Goal: Information Seeking & Learning: Learn about a topic

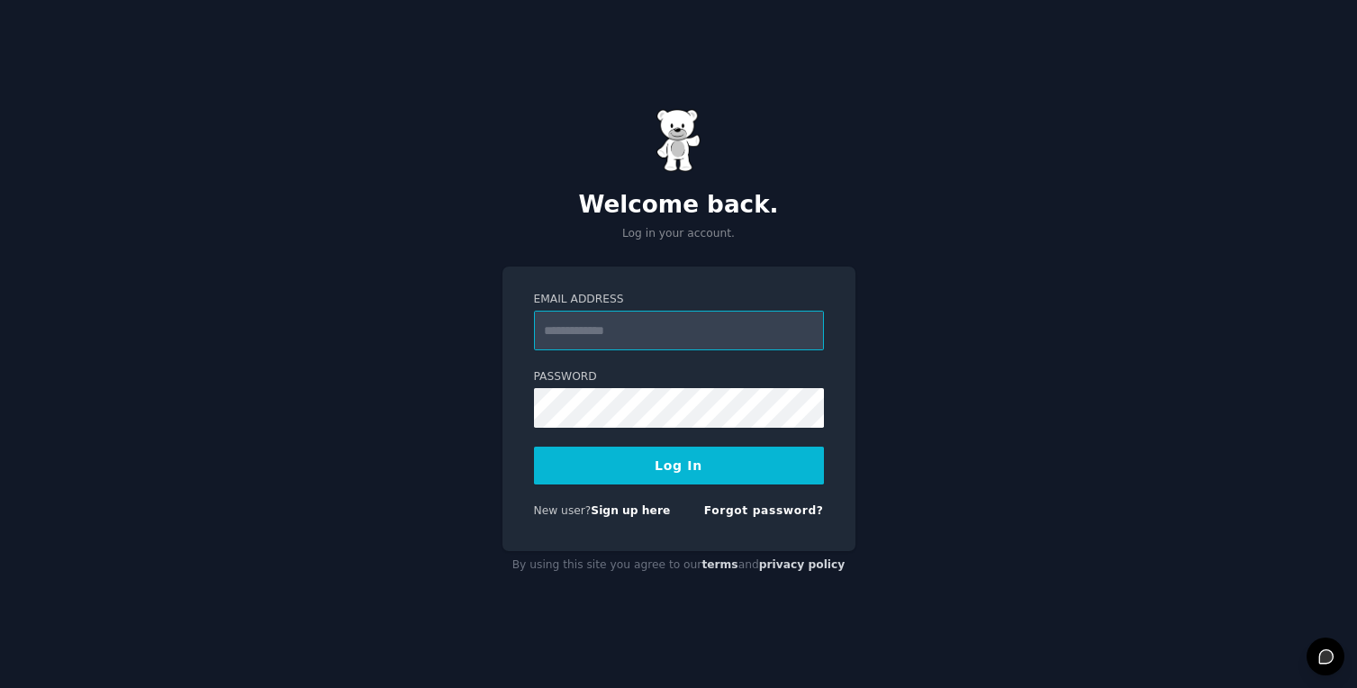
click at [0, 687] on com-1password-button at bounding box center [0, 688] width 0 height 0
type input "**********"
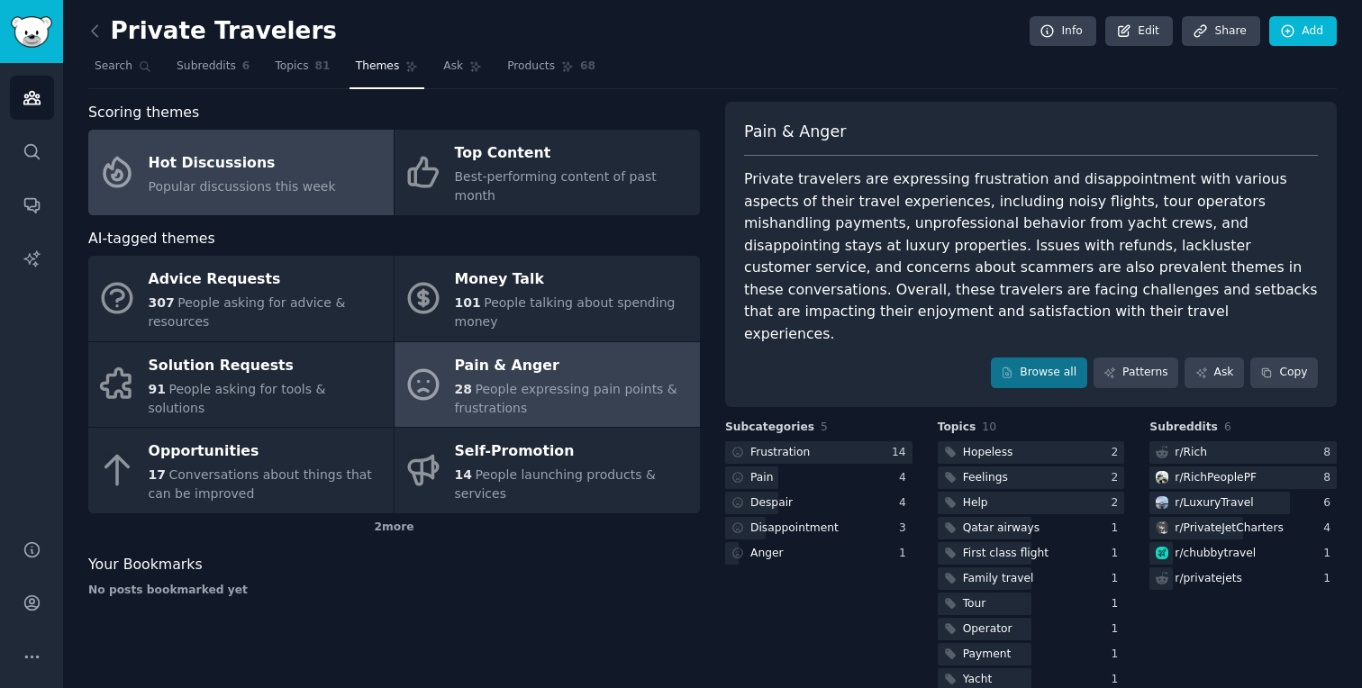
click at [246, 133] on link "Hot Discussions Popular discussions this week" at bounding box center [240, 173] width 305 height 86
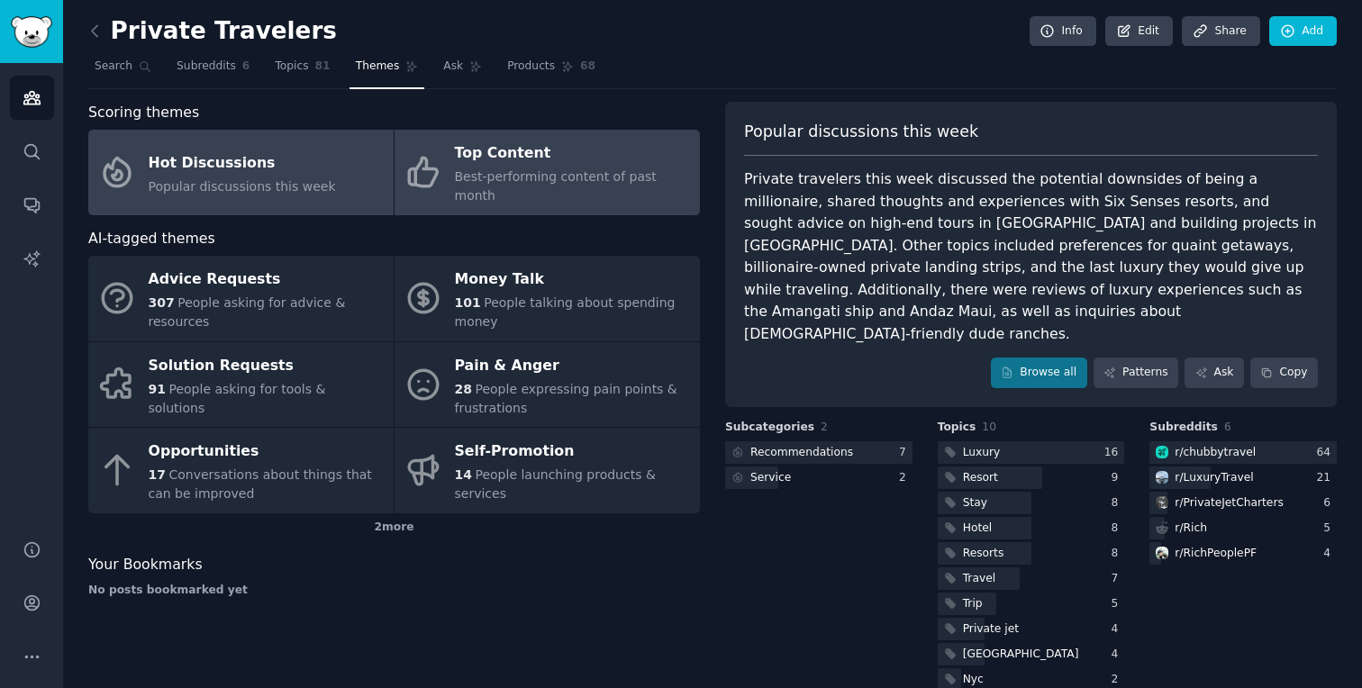
click at [517, 179] on span "Best-performing content of past month" at bounding box center [556, 185] width 202 height 33
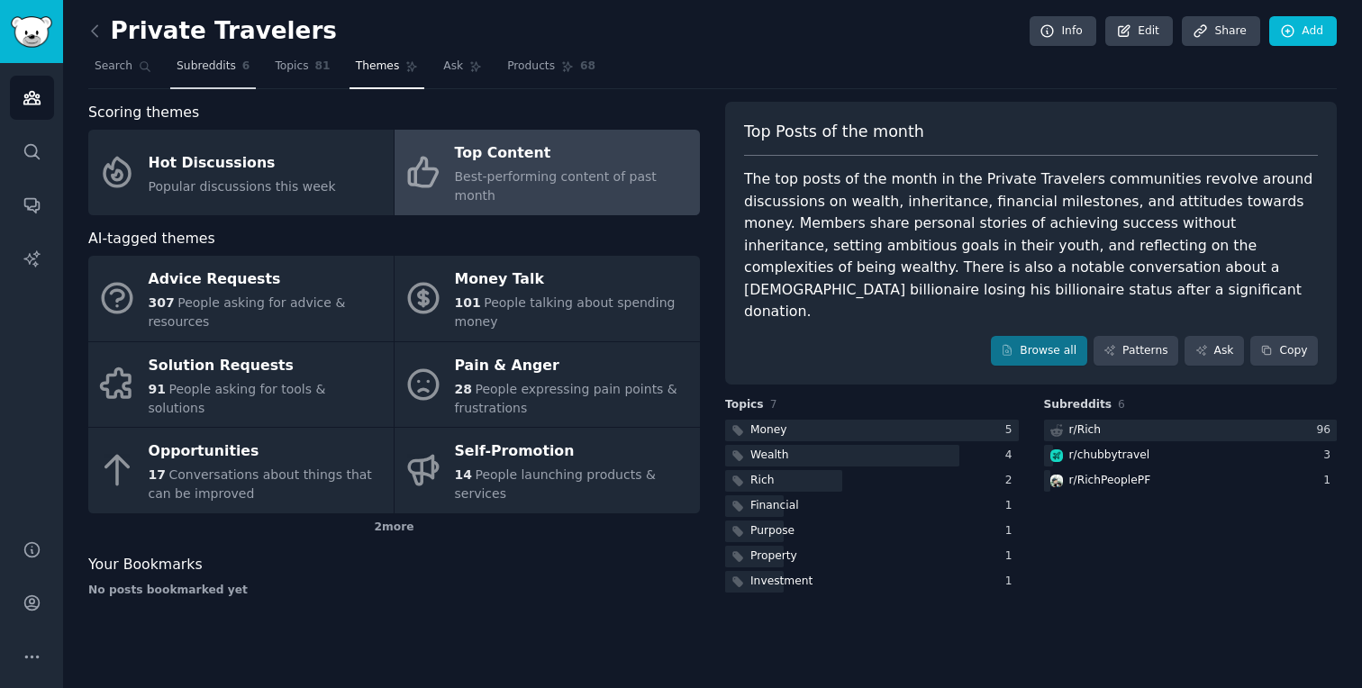
click at [225, 72] on span "Subreddits" at bounding box center [206, 67] width 59 height 16
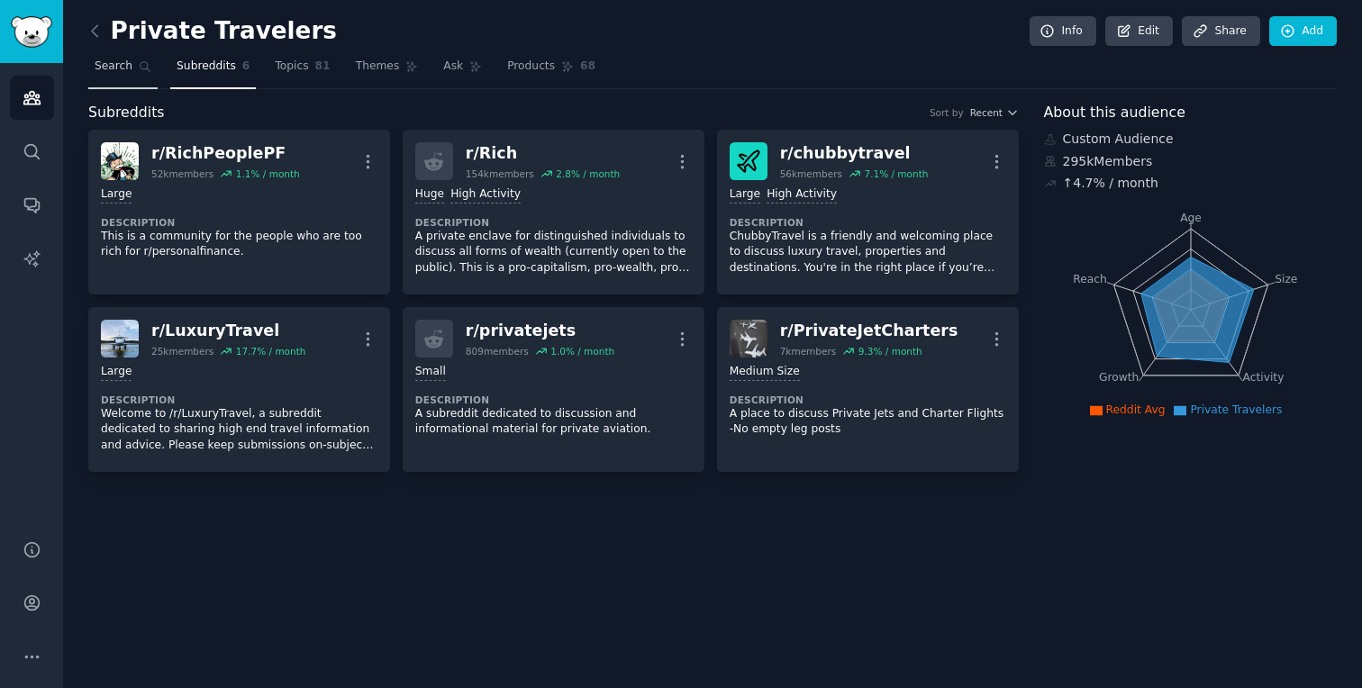
click at [121, 74] on span "Search" at bounding box center [114, 67] width 38 height 16
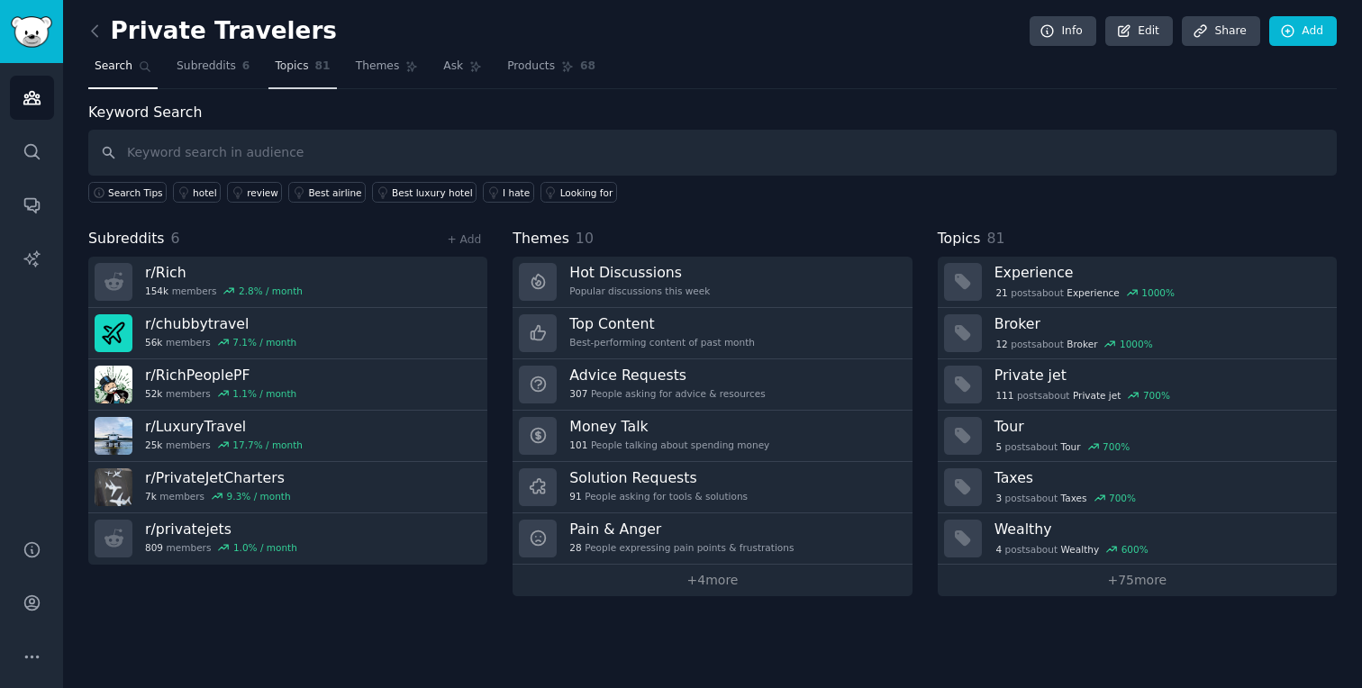
click at [326, 69] on span "81" at bounding box center [322, 67] width 15 height 16
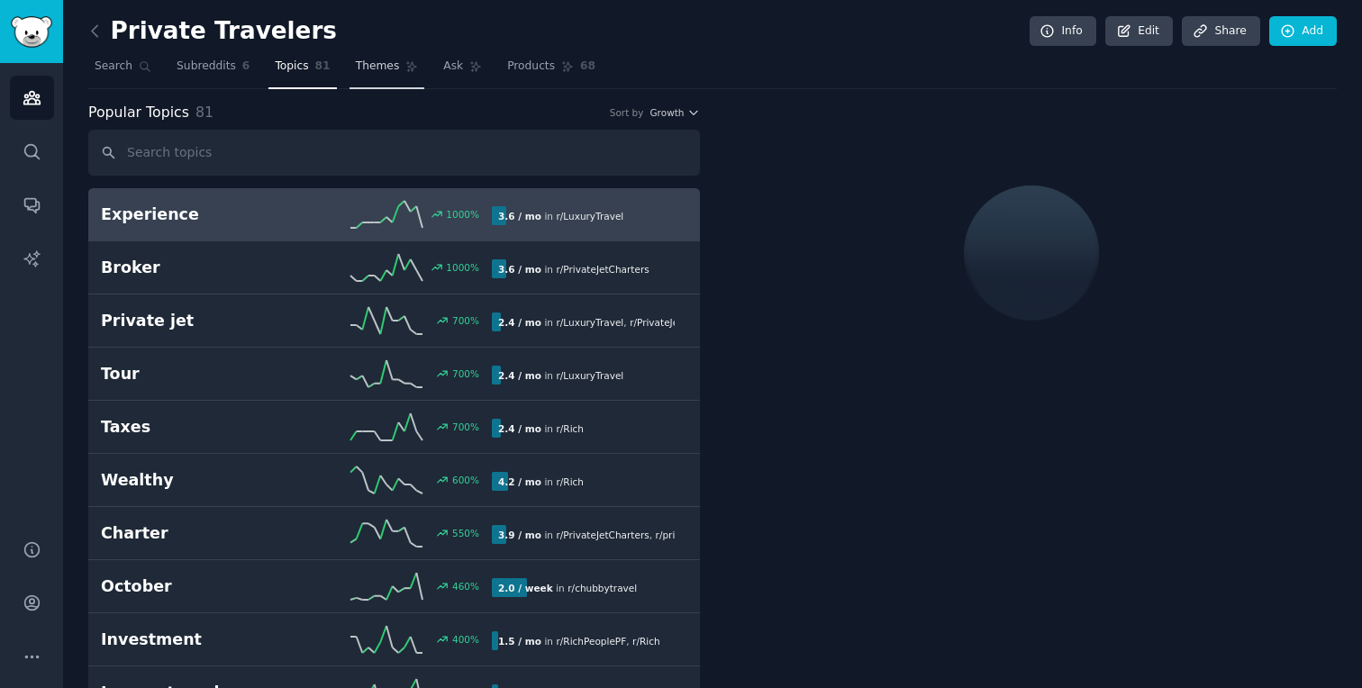
click at [366, 78] on link "Themes" at bounding box center [387, 70] width 76 height 37
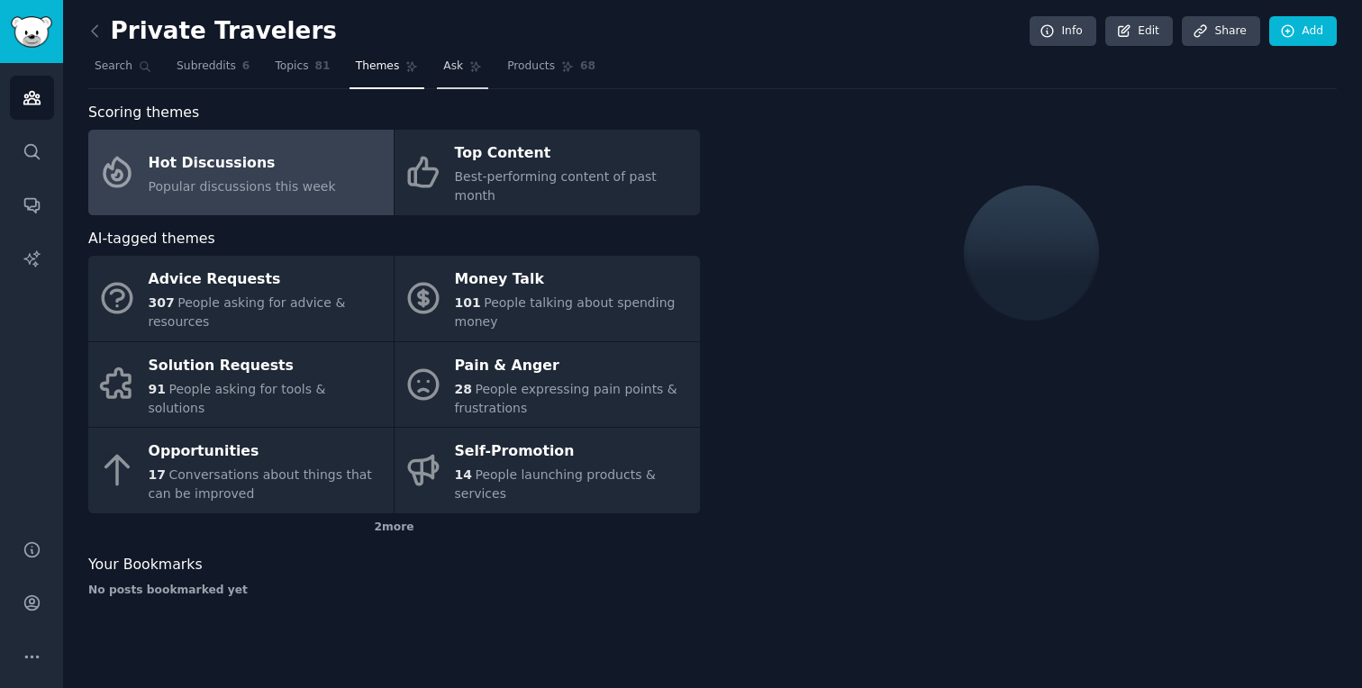
click at [458, 79] on link "Ask" at bounding box center [462, 70] width 51 height 37
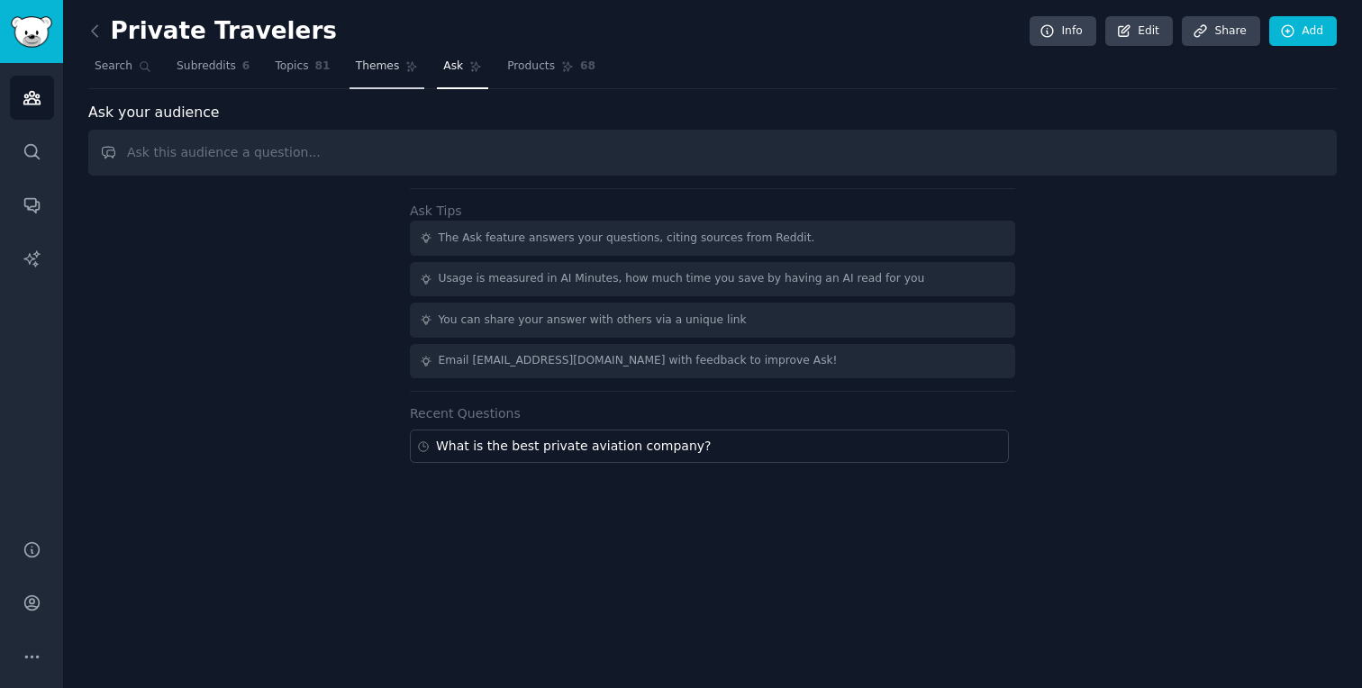
click at [404, 77] on link "Themes" at bounding box center [387, 70] width 76 height 37
